Goal: Check status: Check status

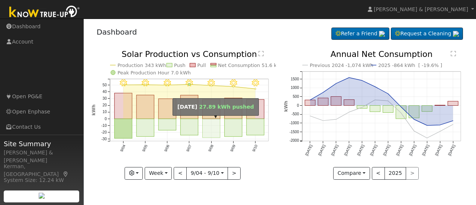
click at [203, 132] on rect "onclick=""" at bounding box center [210, 128] width 17 height 19
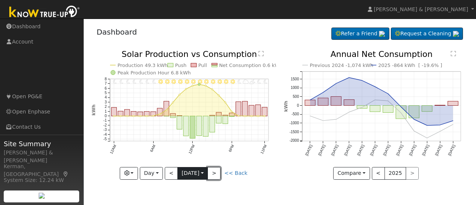
drag, startPoint x: 220, startPoint y: 173, endPoint x: 177, endPoint y: 170, distance: 43.3
click at [180, 171] on div "< 9/08 [DATE] >" at bounding box center [193, 173] width 56 height 13
click at [170, 171] on button "<" at bounding box center [171, 173] width 13 height 13
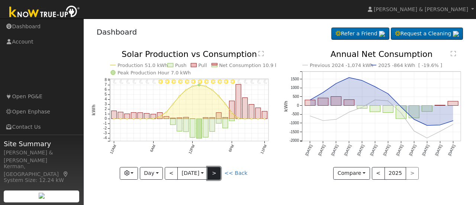
click at [220, 172] on button ">" at bounding box center [214, 173] width 13 height 13
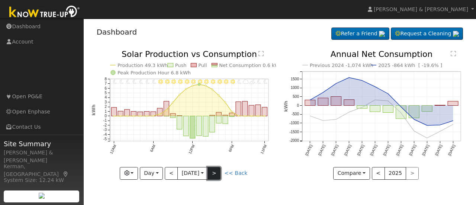
click at [220, 172] on button ">" at bounding box center [214, 173] width 13 height 13
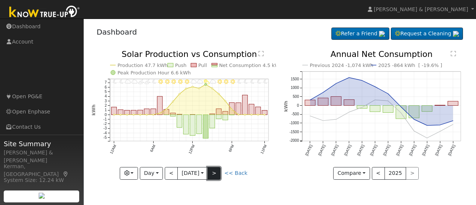
click at [220, 172] on button ">" at bounding box center [214, 173] width 13 height 13
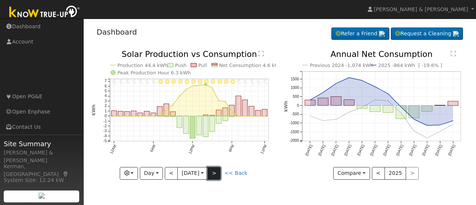
click at [220, 172] on button ">" at bounding box center [214, 173] width 13 height 13
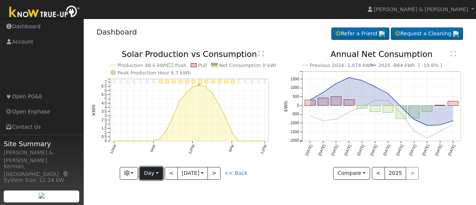
click at [157, 173] on button "Day" at bounding box center [151, 173] width 23 height 13
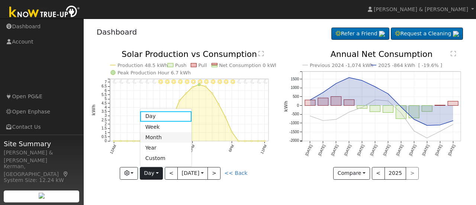
click at [153, 140] on link "Month" at bounding box center [166, 137] width 52 height 10
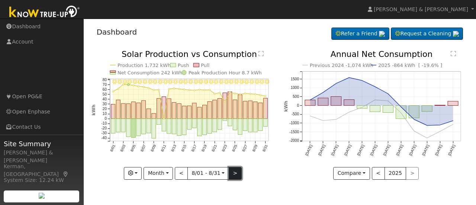
click at [232, 172] on button ">" at bounding box center [235, 173] width 13 height 13
type input "[DATE]"
